Goal: Information Seeking & Learning: Find specific fact

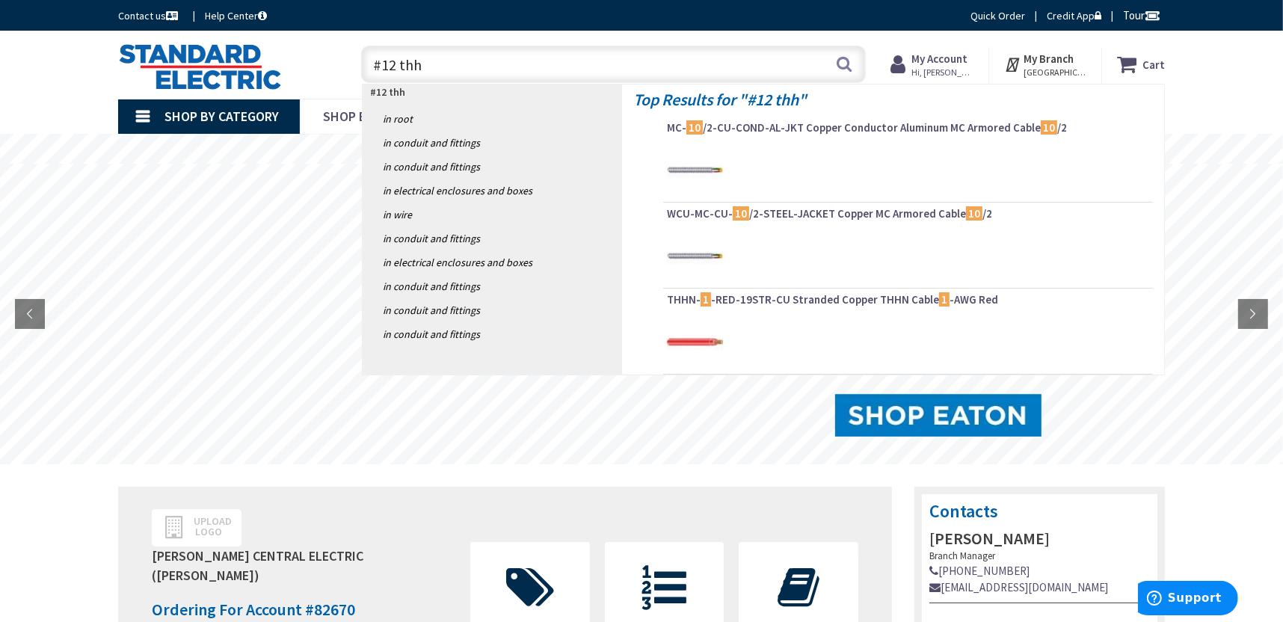
type input "#12 thhn"
